Goal: Task Accomplishment & Management: Use online tool/utility

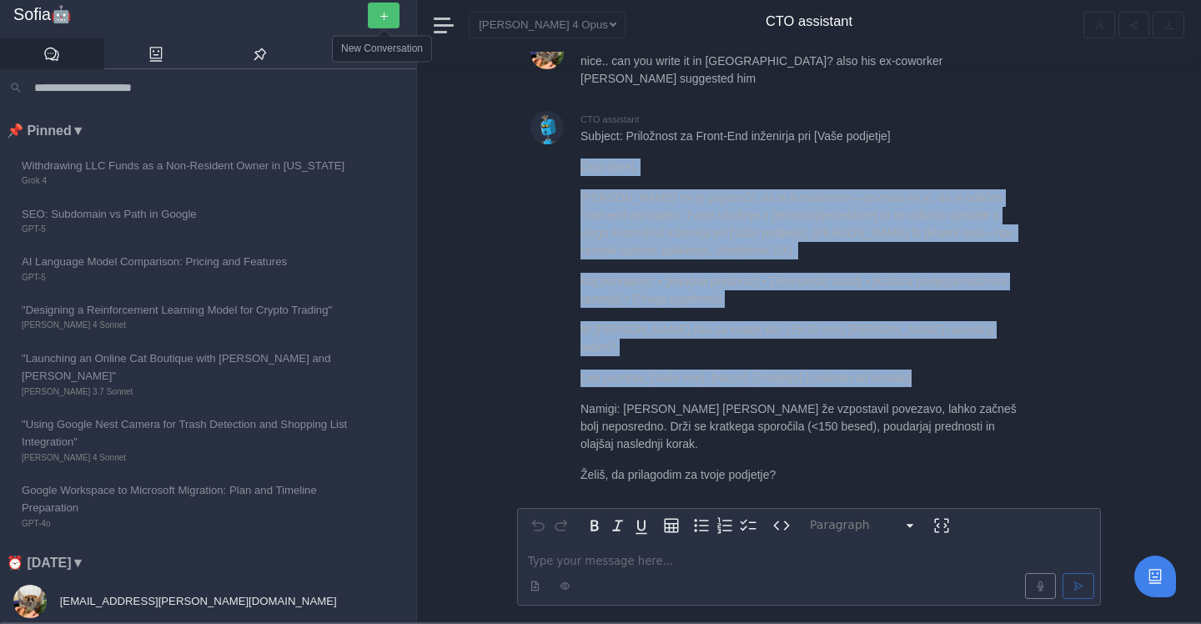
click at [389, 8] on button "button" at bounding box center [384, 16] width 32 height 26
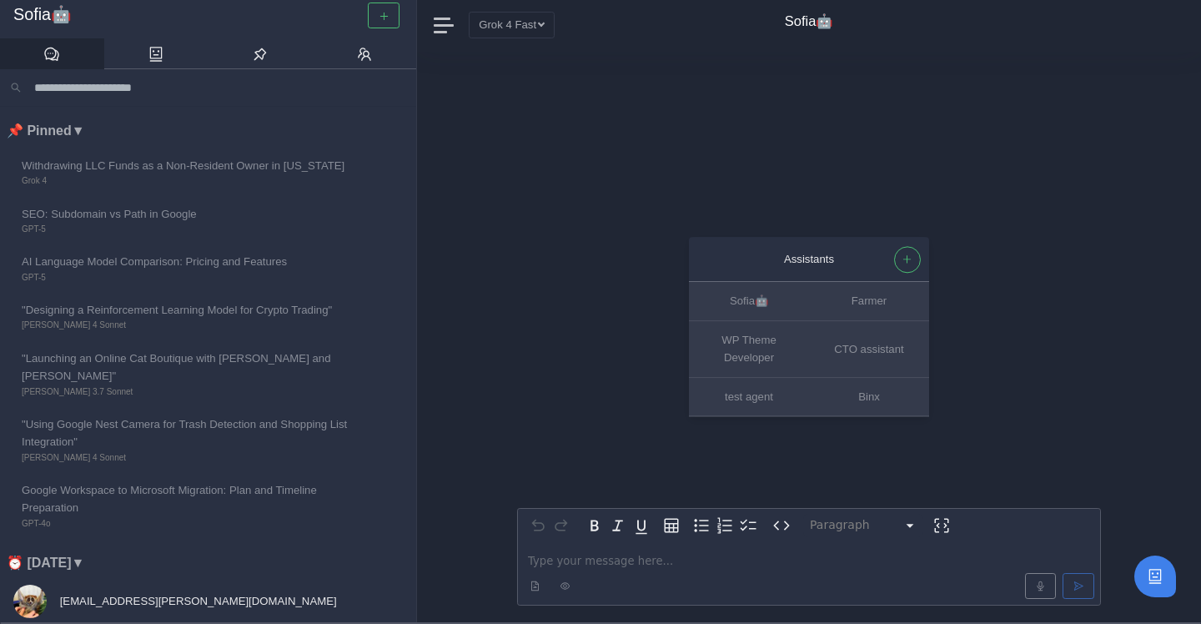
click at [552, 561] on p "editable markdown" at bounding box center [809, 561] width 562 height 18
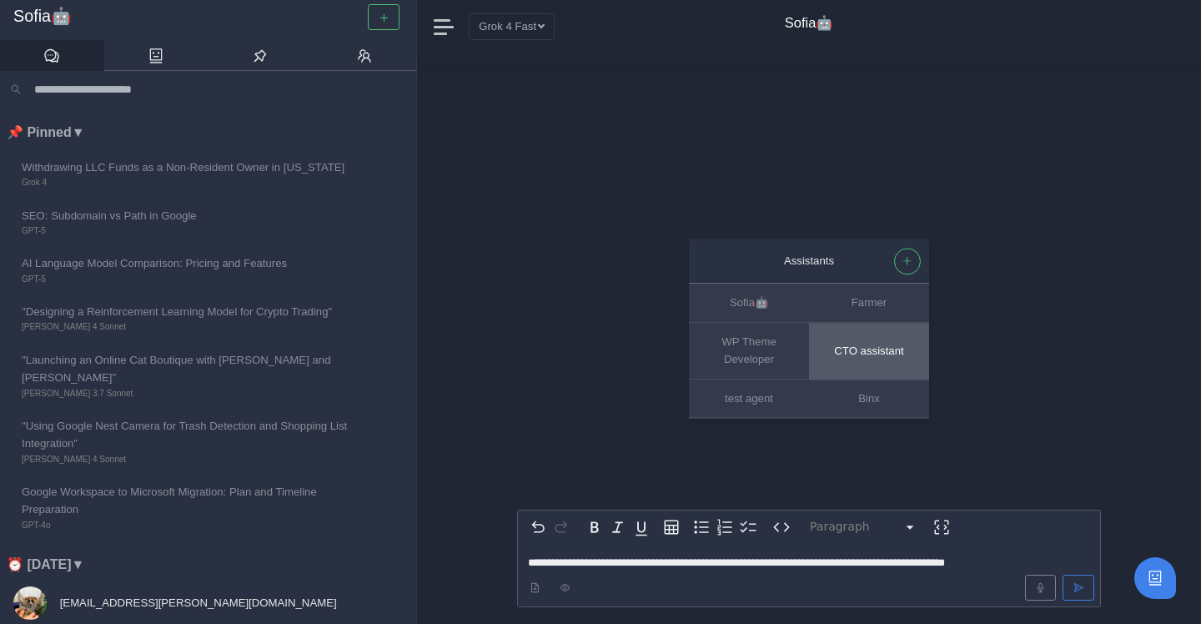
click at [884, 366] on button "CTO assistant" at bounding box center [869, 351] width 120 height 57
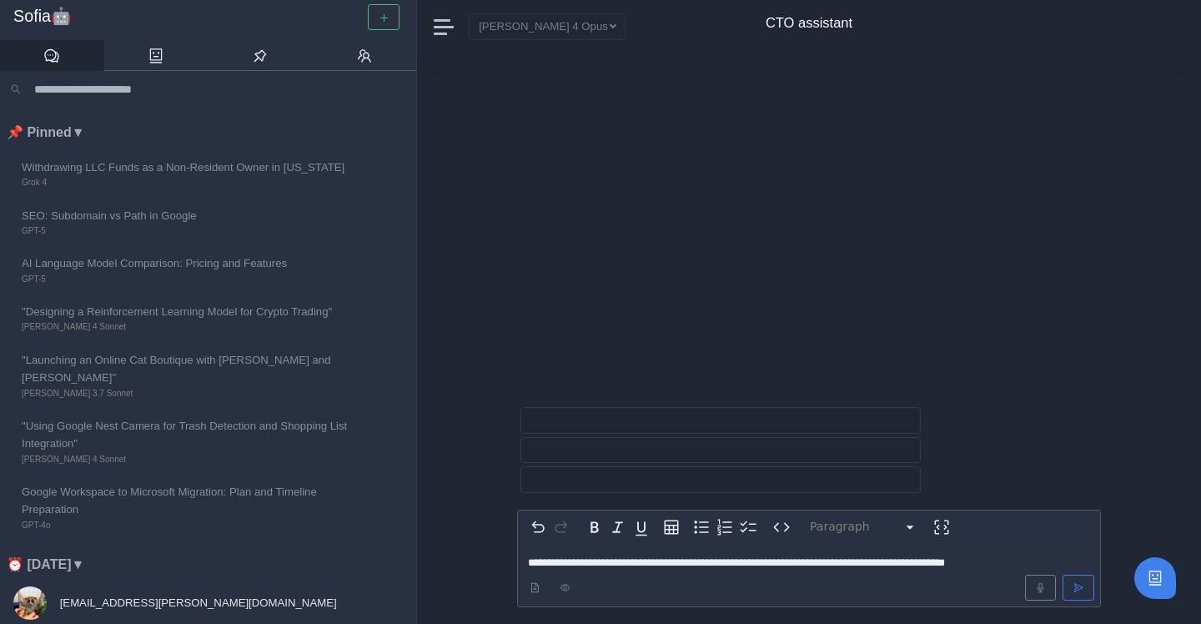
click at [1055, 563] on p "**********" at bounding box center [809, 563] width 562 height 18
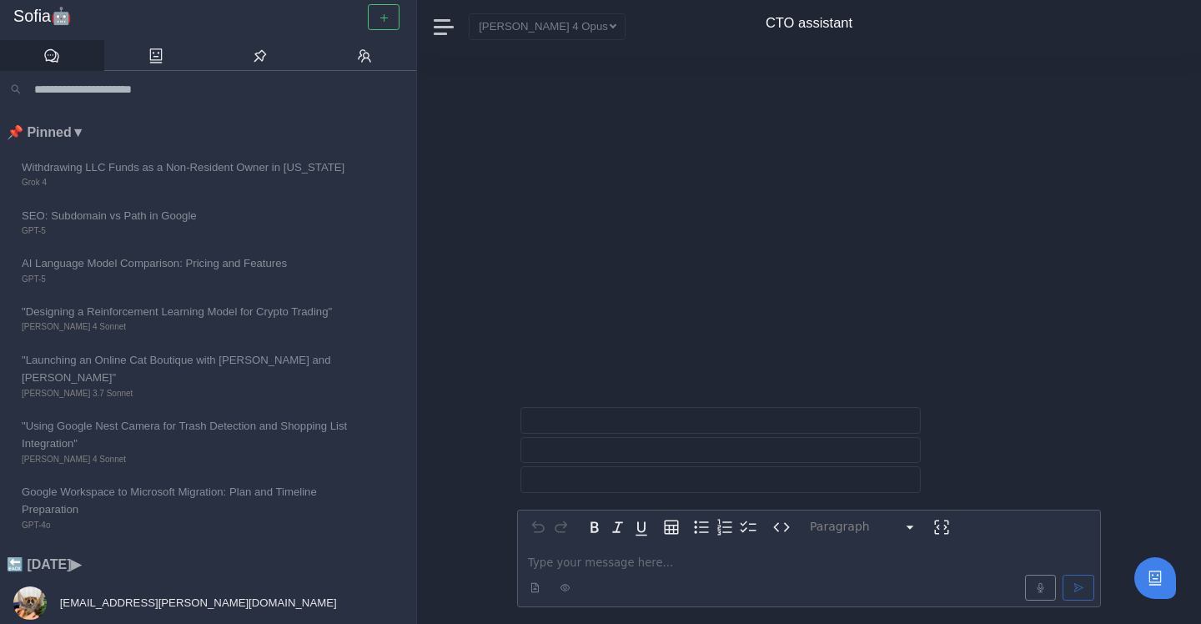
click at [582, 569] on p "editable markdown" at bounding box center [809, 563] width 562 height 18
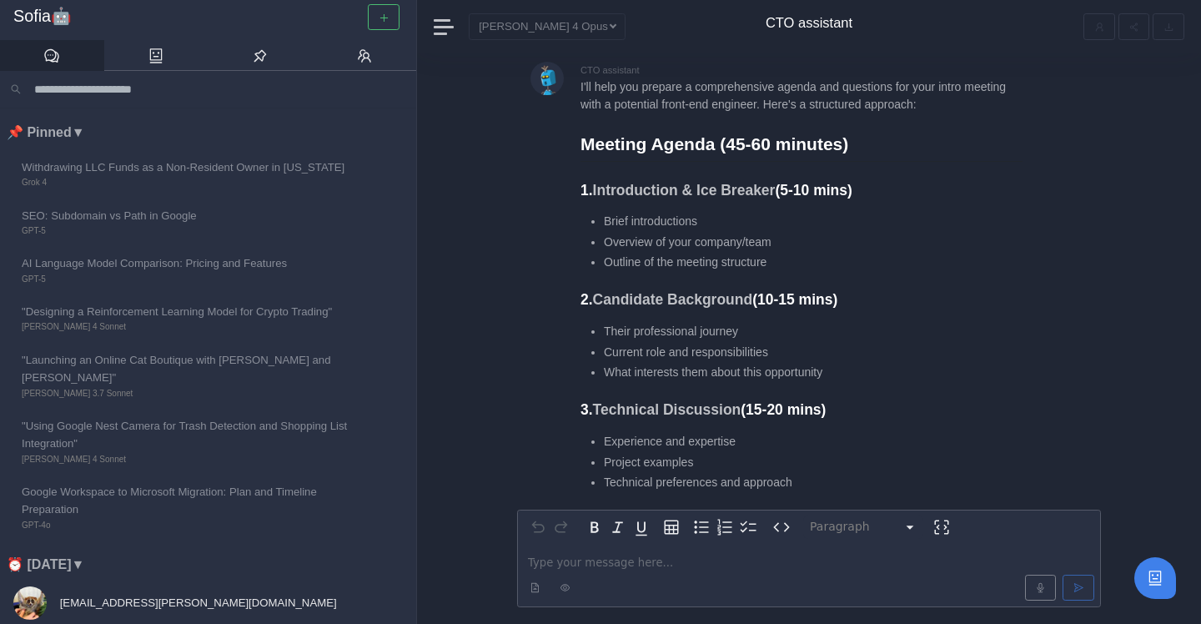
scroll to position [-1558, 0]
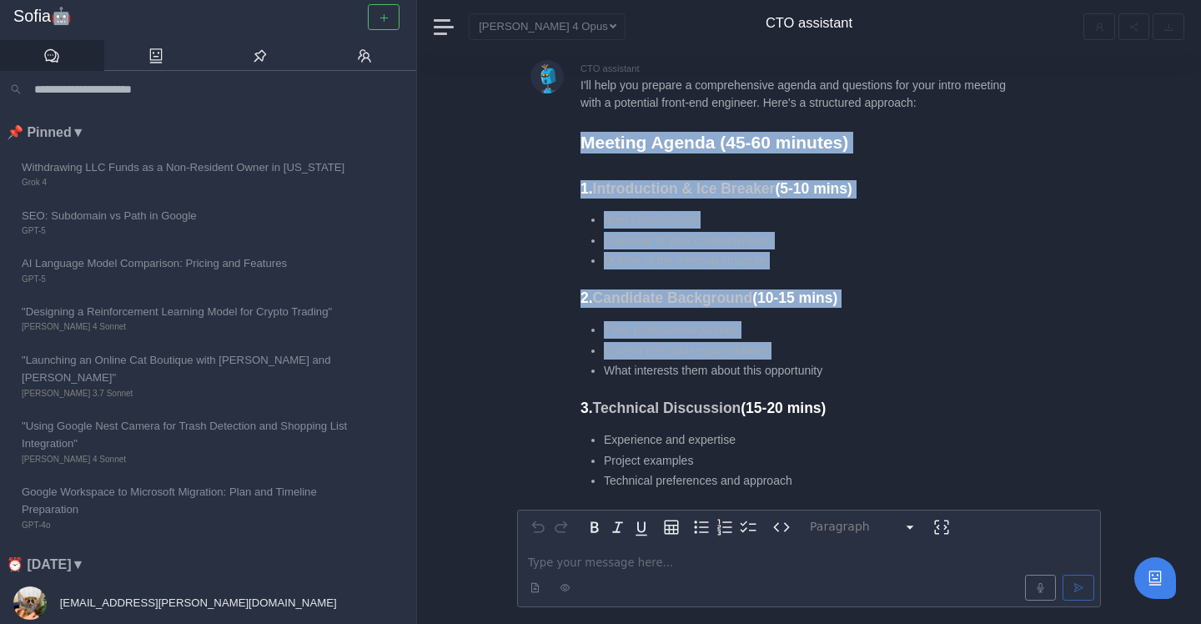
drag, startPoint x: 583, startPoint y: 139, endPoint x: 703, endPoint y: 364, distance: 254.5
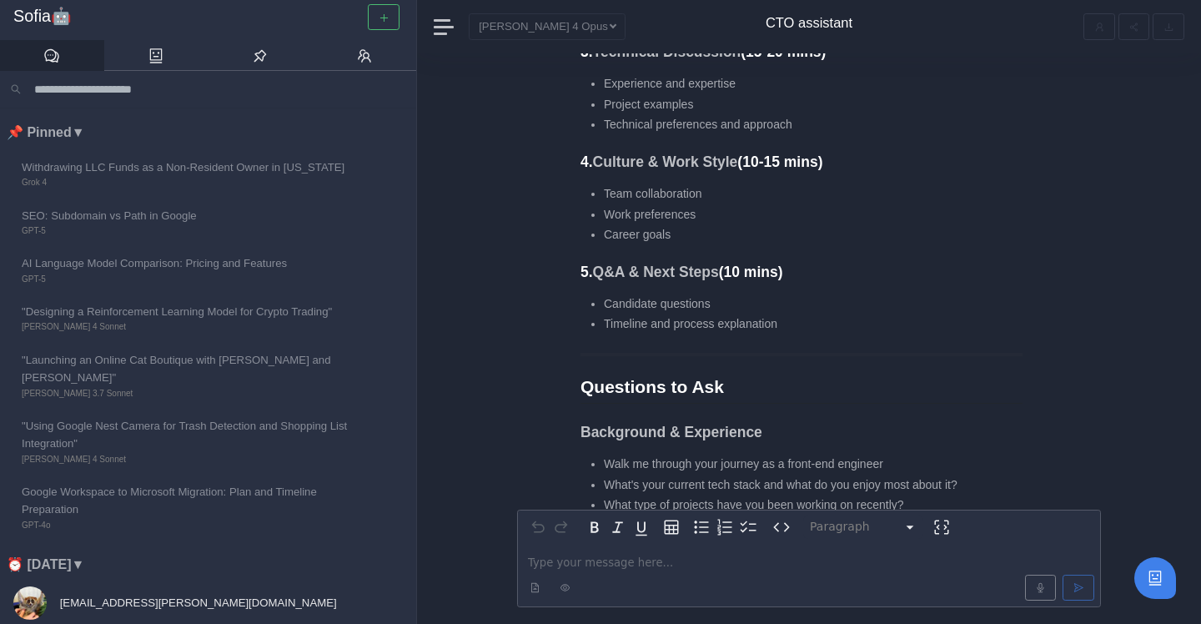
scroll to position [-1201, 0]
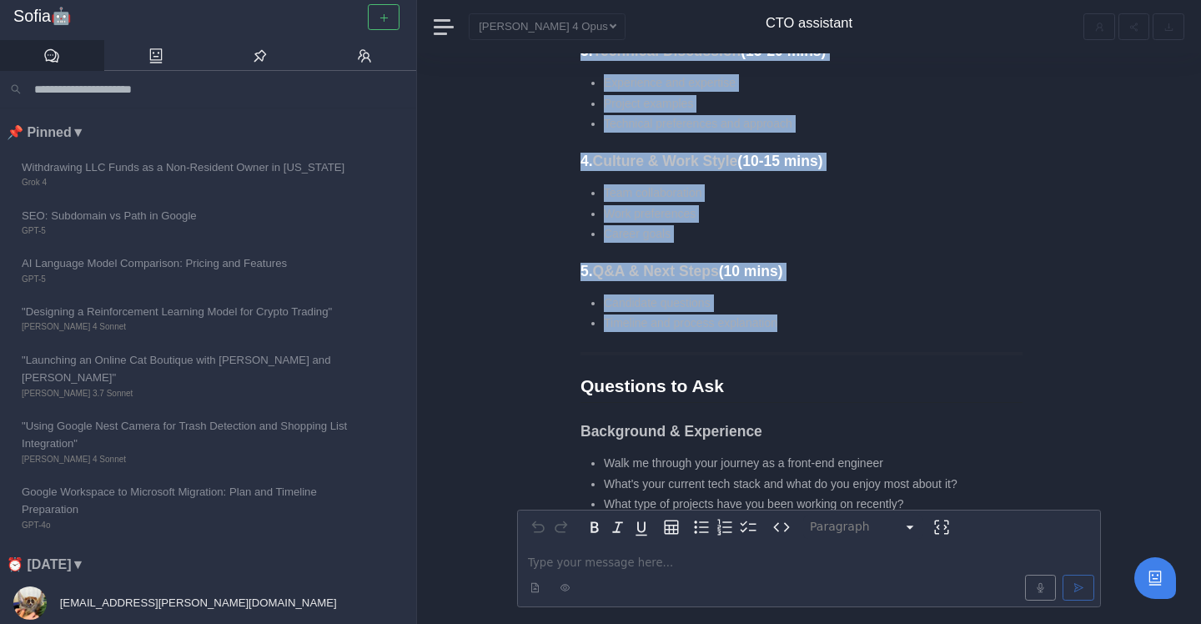
click at [793, 323] on li "Timeline and process explanation" at bounding box center [813, 324] width 419 height 18
copy div "Meeting Agenda (45-60 minutes) 1. Introduction & Ice Breaker (5-10 mins) Brief …"
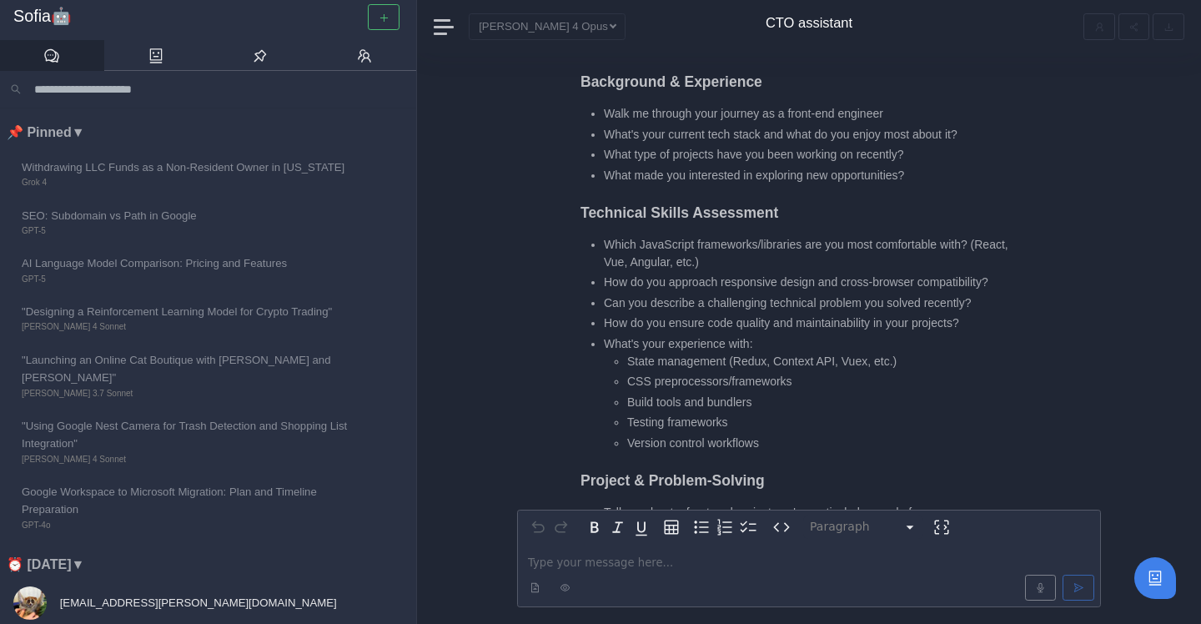
scroll to position [-853, 0]
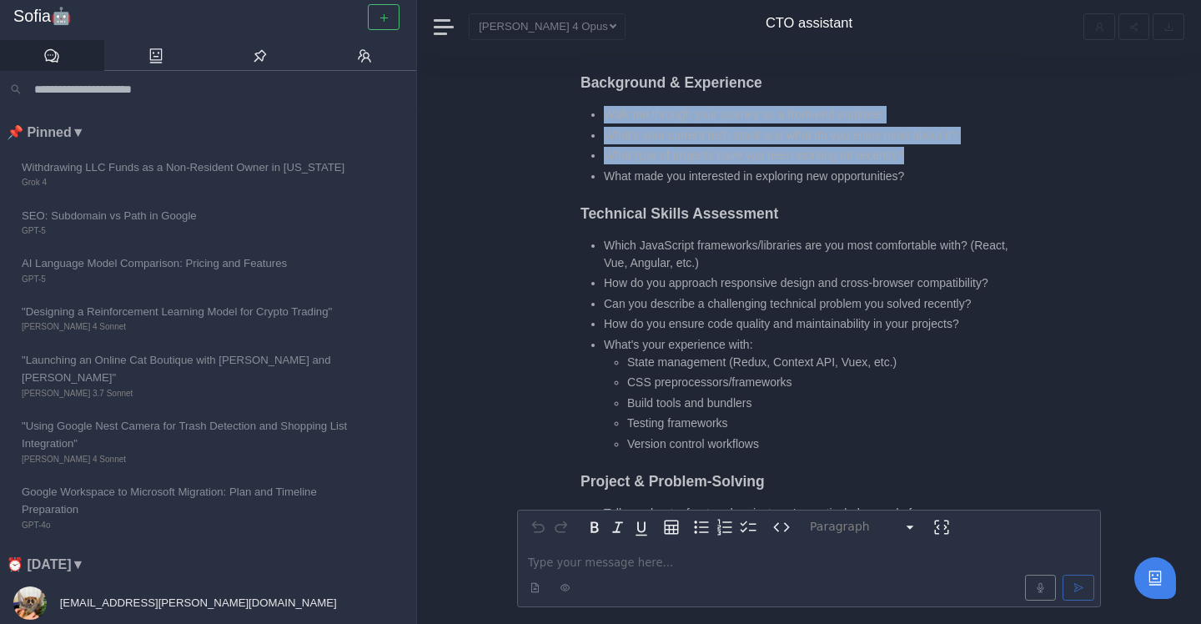
drag, startPoint x: 608, startPoint y: 113, endPoint x: 935, endPoint y: 151, distance: 329.2
click at [935, 151] on ul "Walk me through your journey as a front-end engineer What's your current tech s…" at bounding box center [802, 145] width 442 height 79
copy ul "Walk me through your journey as a front-end engineer What's your current tech s…"
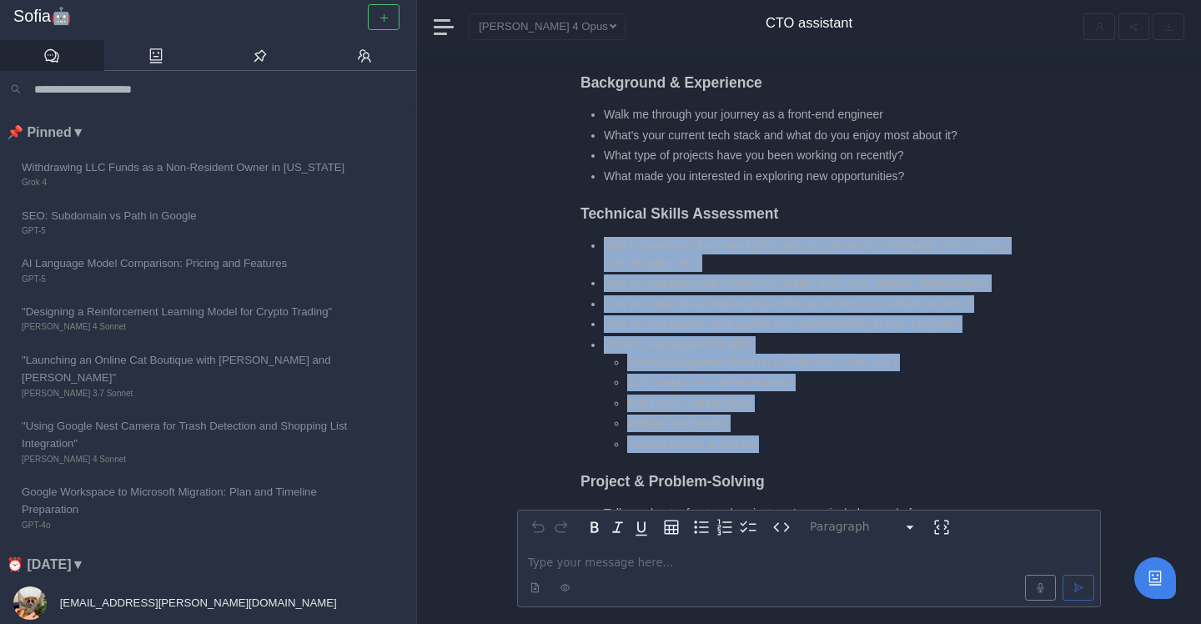
drag, startPoint x: 599, startPoint y: 244, endPoint x: 774, endPoint y: 439, distance: 262.3
click at [774, 439] on ul "Which JavaScript frameworks/libraries are you most comfortable with? (React, Vu…" at bounding box center [802, 345] width 442 height 216
copy ul "Which JavaScript frameworks/libraries are you most comfortable with? (React, Vu…"
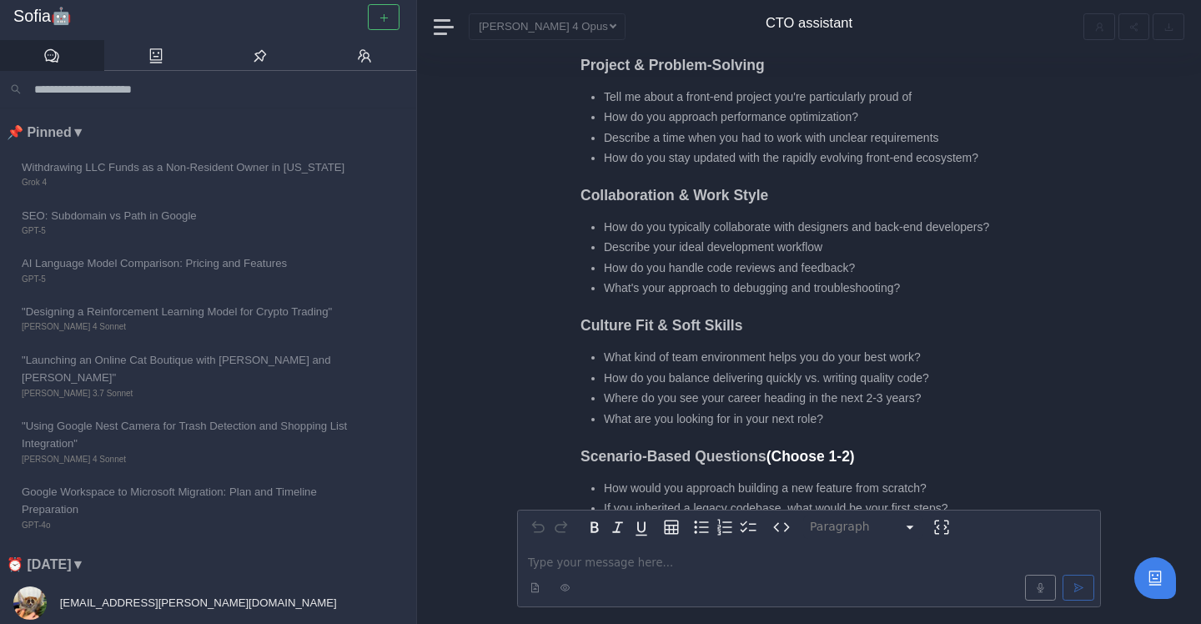
scroll to position [-449, 0]
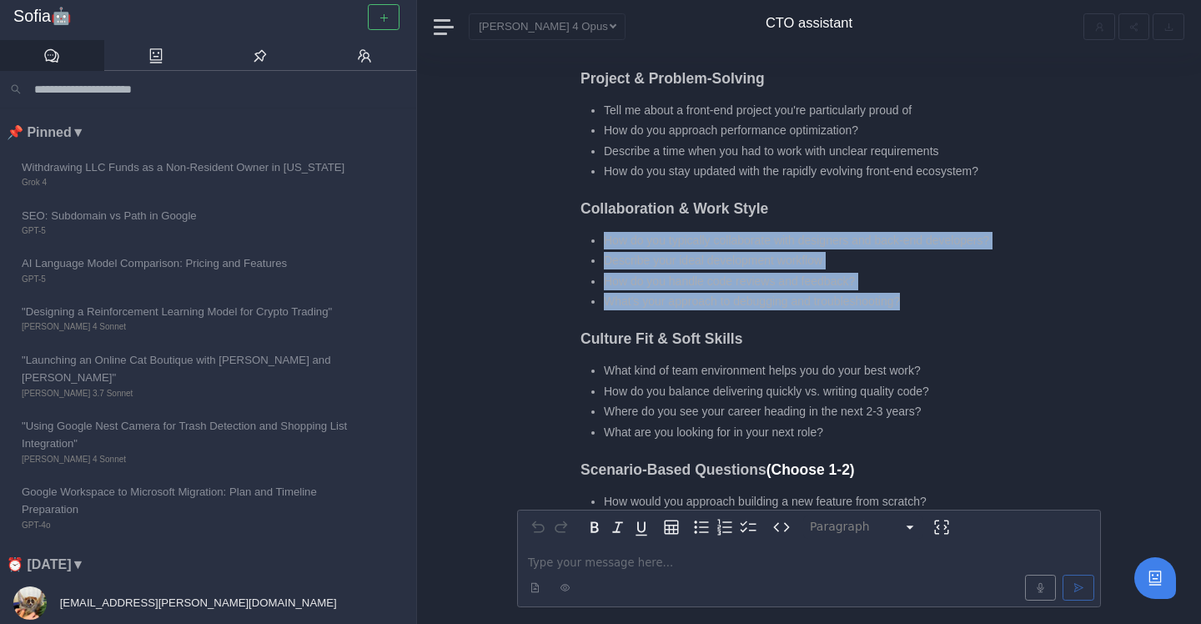
drag, startPoint x: 596, startPoint y: 242, endPoint x: 961, endPoint y: 295, distance: 368.5
click at [961, 295] on ul "How do you typically collaborate with designers and back-end developers? Descri…" at bounding box center [802, 271] width 442 height 79
copy ul "How do you typically collaborate with designers and back-end developers? Descri…"
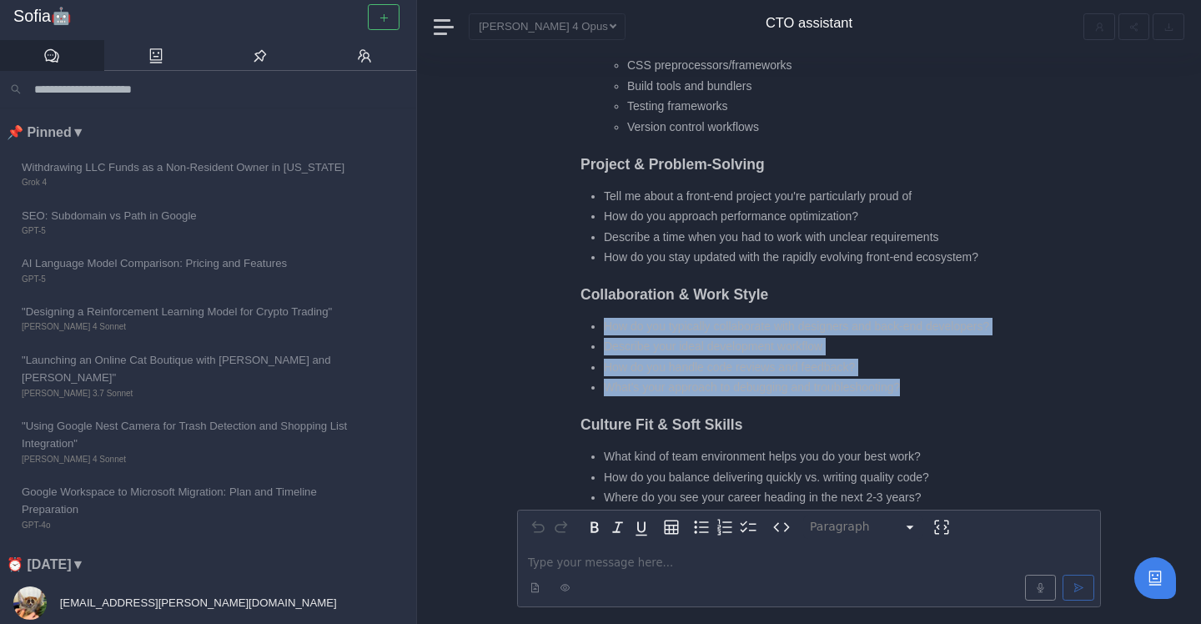
scroll to position [-540, 0]
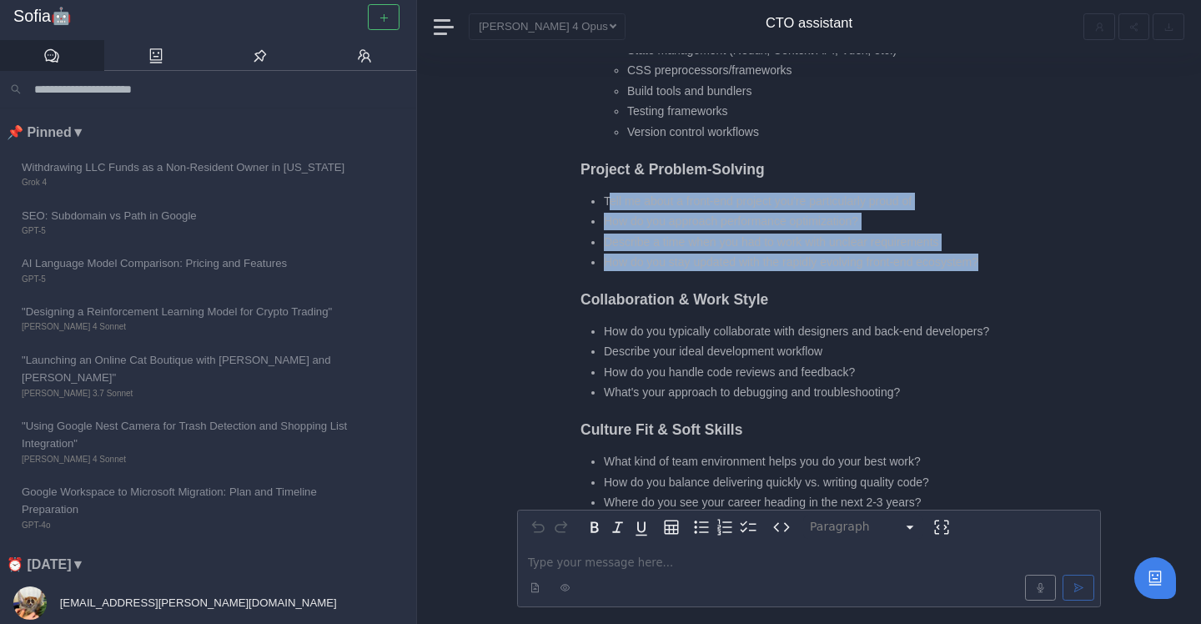
drag, startPoint x: 610, startPoint y: 197, endPoint x: 1075, endPoint y: 282, distance: 472.4
click at [1075, 282] on div "I'll help you prepare a comprehensive agenda and questions for your intro meeti…" at bounding box center [841, 42] width 521 height 1967
drag, startPoint x: 604, startPoint y: 197, endPoint x: 1009, endPoint y: 256, distance: 409.8
click at [1009, 255] on ul "Tell me about a front-end project you're particularly proud of How do you appro…" at bounding box center [802, 232] width 442 height 79
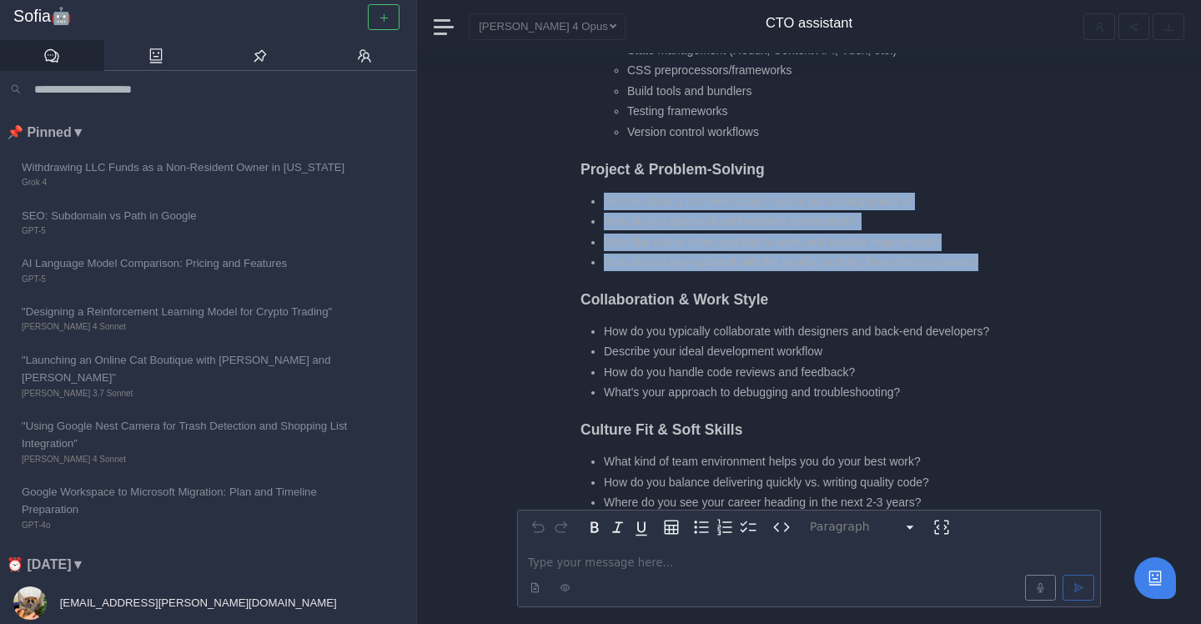
copy ul "Tell me about a front-end project you're particularly proud of How do you appro…"
click at [831, 230] on ul "Tell me about a front-end project you're particularly proud of How do you appro…" at bounding box center [802, 232] width 442 height 79
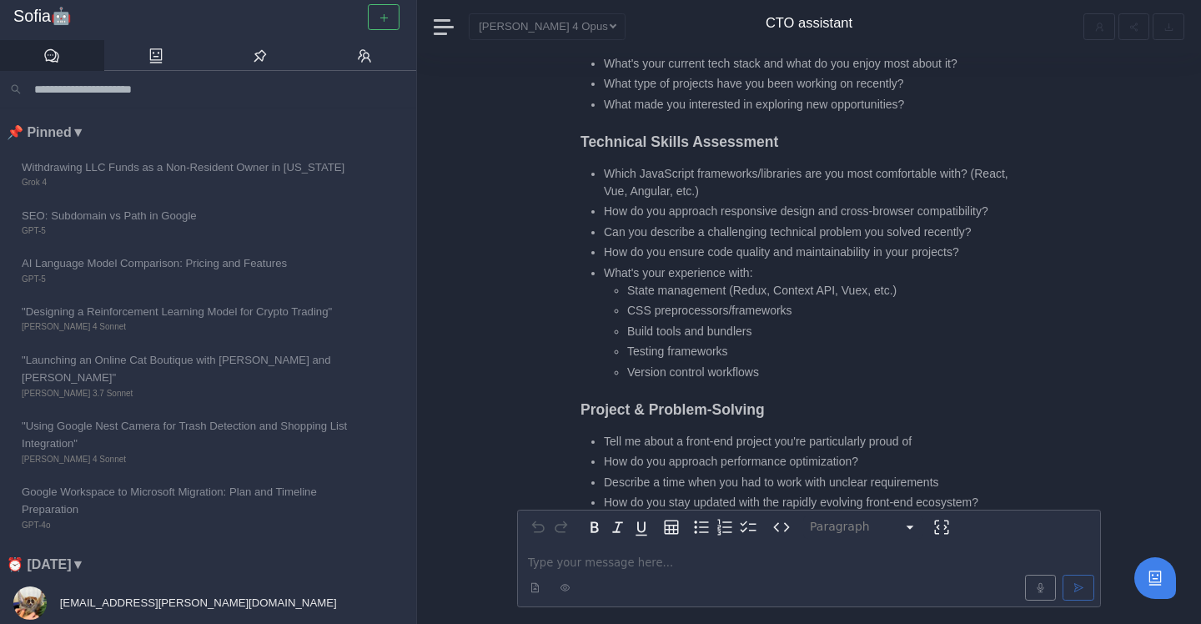
scroll to position [-783, 0]
